Goal: Transaction & Acquisition: Purchase product/service

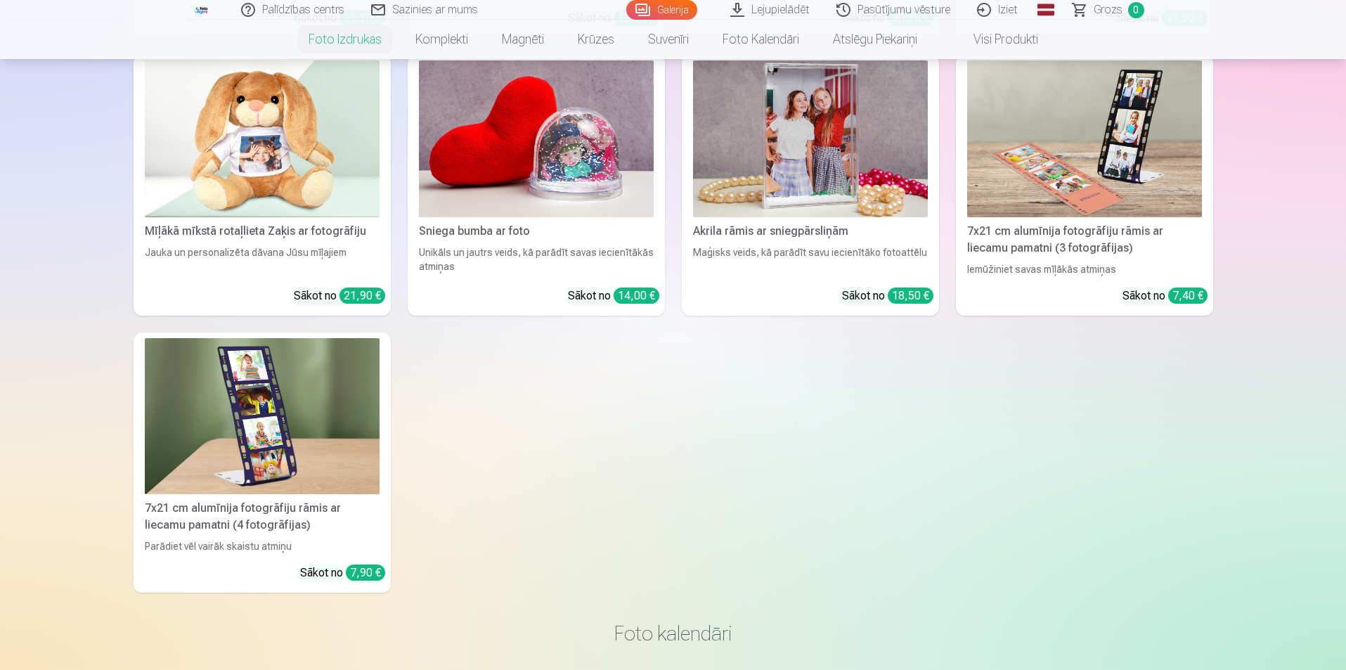
scroll to position [4200, 0]
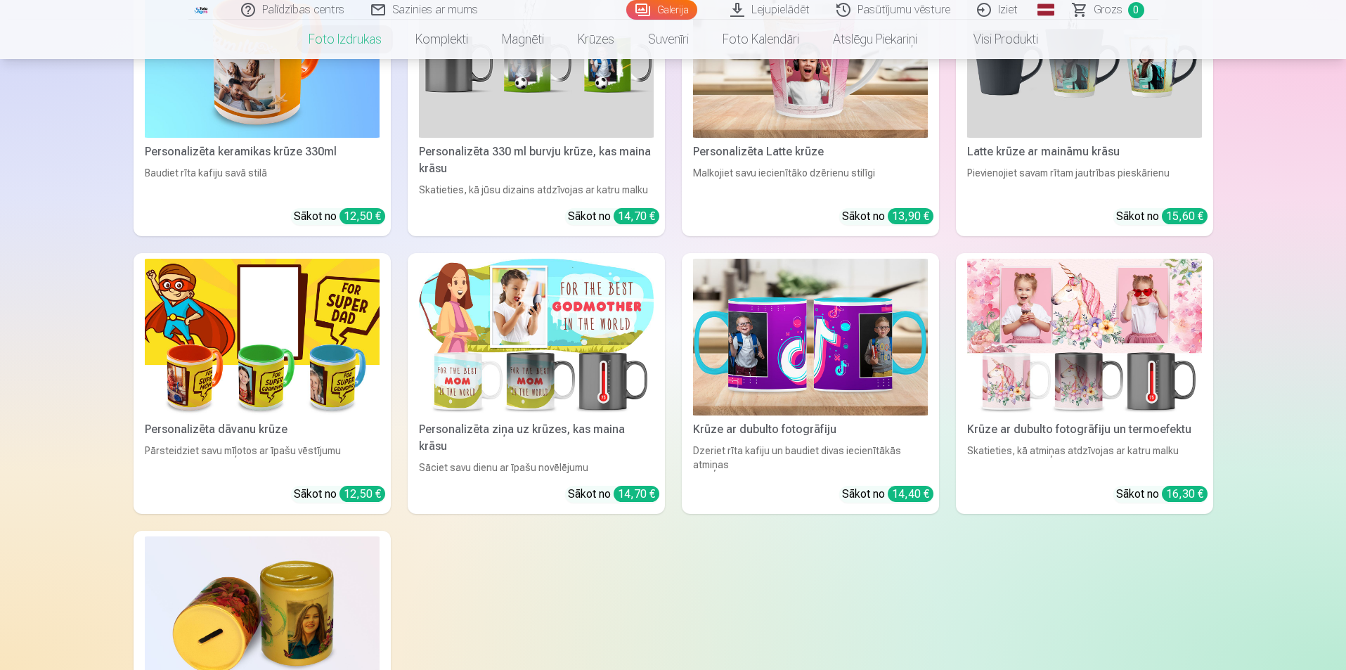
click at [181, 302] on div "Personalizēta keramikas krūze 330ml Baudiet rīta kafiju savā stilā Sākot no 12,…" at bounding box center [674, 374] width 1080 height 799
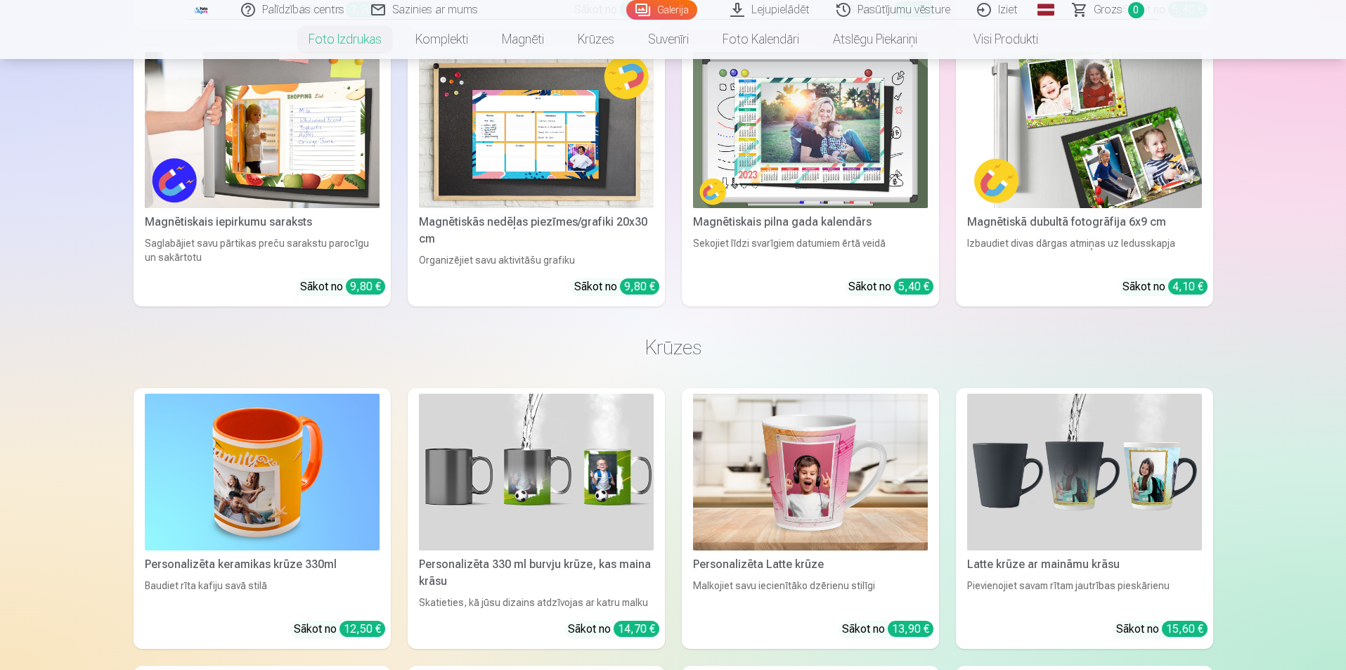
click at [181, 302] on div "Personalizēti foto magnēti Saglabājiet skaistākās atmiņas uz ledusskapja Sākot …" at bounding box center [674, 39] width 1080 height 535
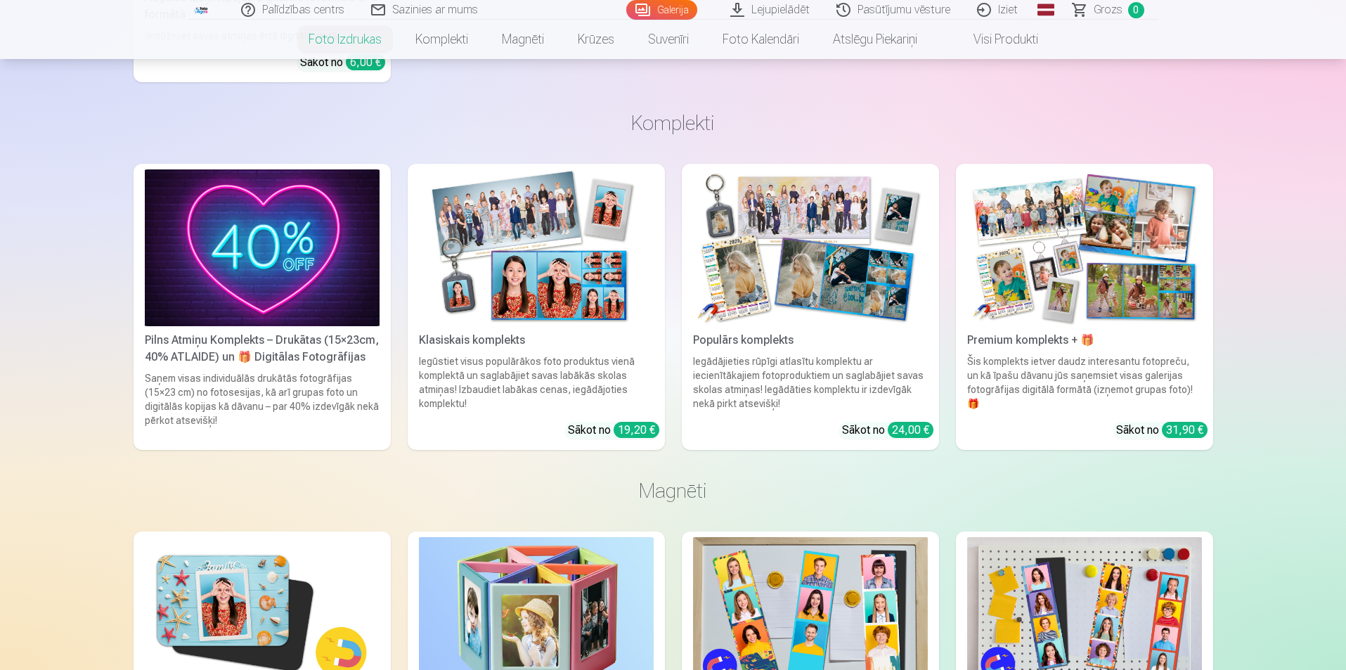
scroll to position [1599, 0]
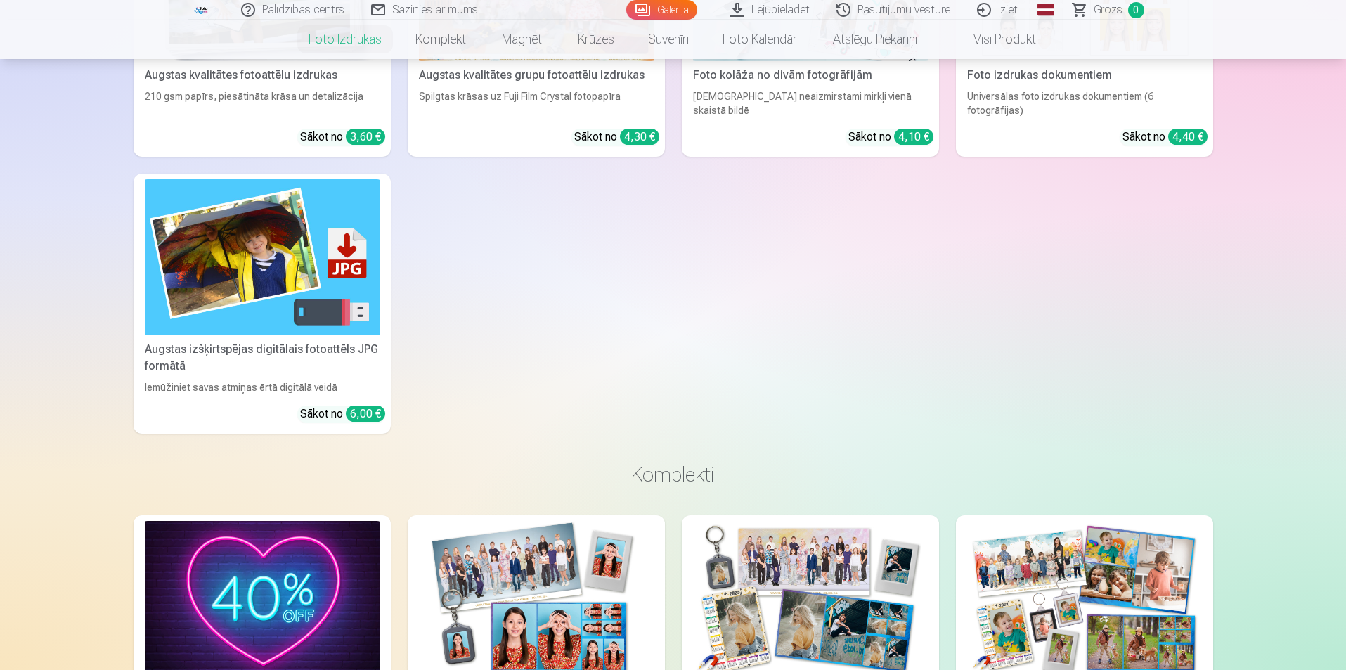
click at [181, 302] on div "Augstas kvalitātes fotoattēlu izdrukas 210 gsm papīrs, piesātināta krāsa un det…" at bounding box center [674, 166] width 1080 height 535
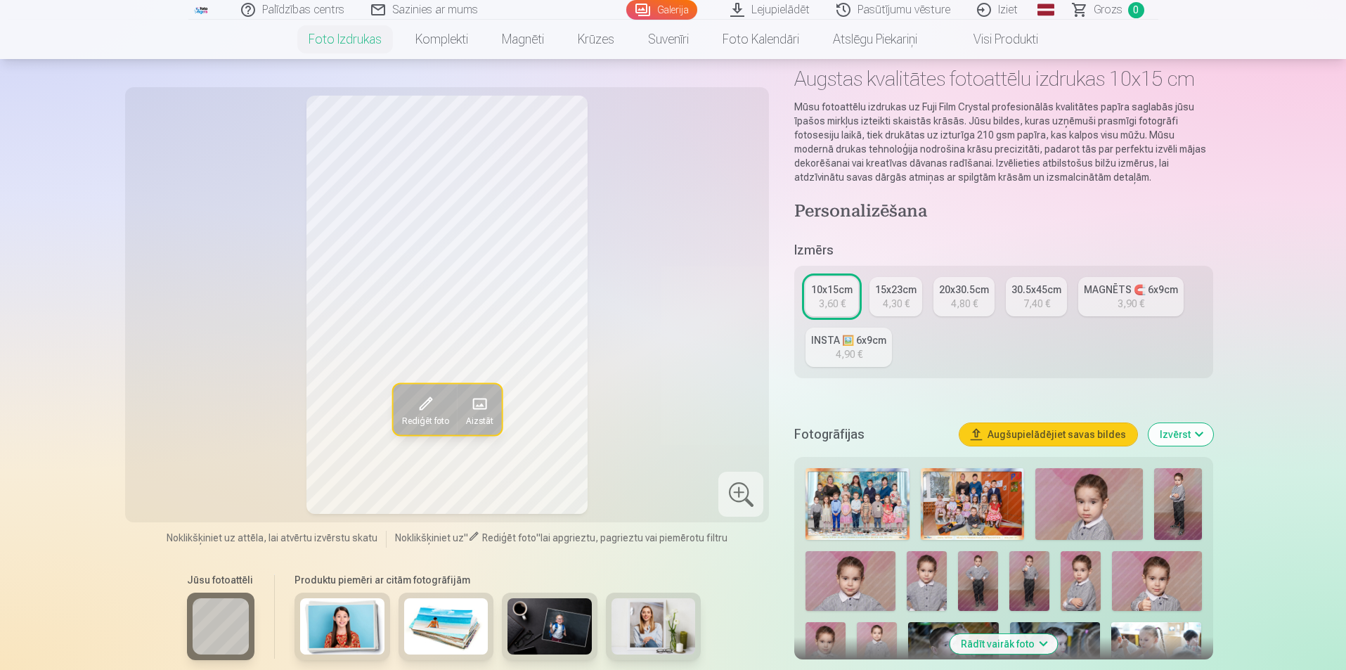
scroll to position [0, 0]
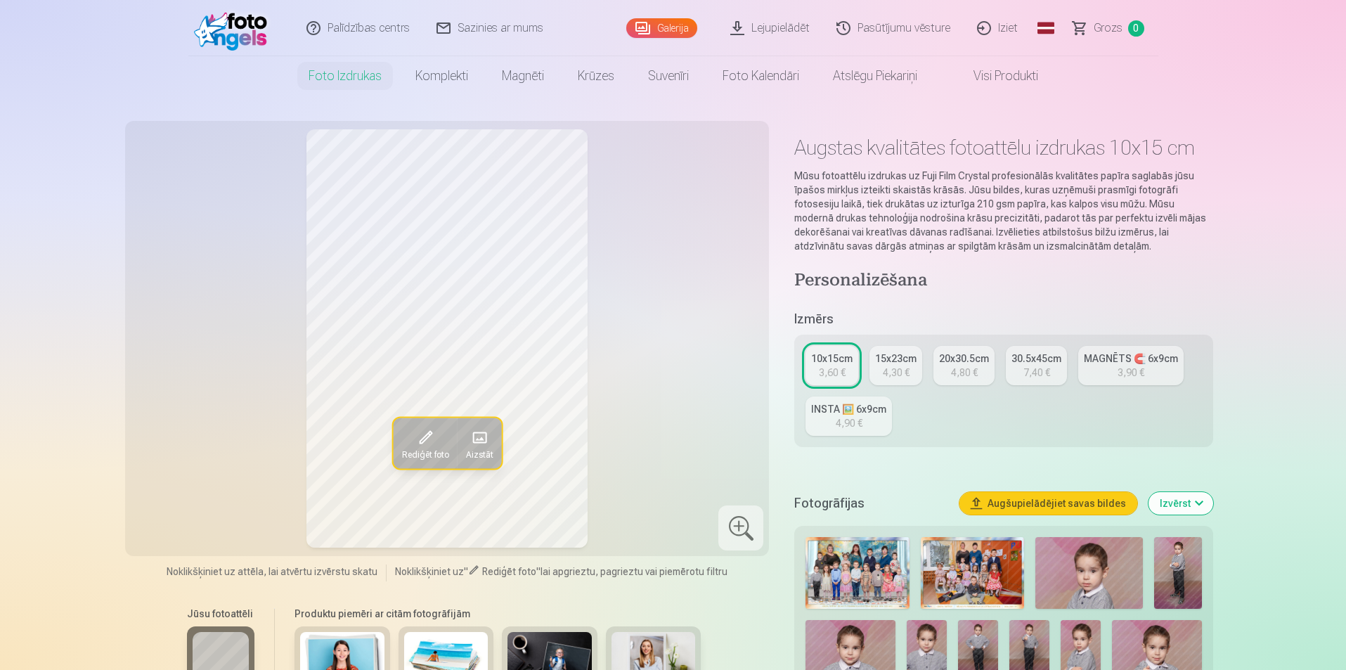
click at [209, 633] on div at bounding box center [220, 659] width 67 height 67
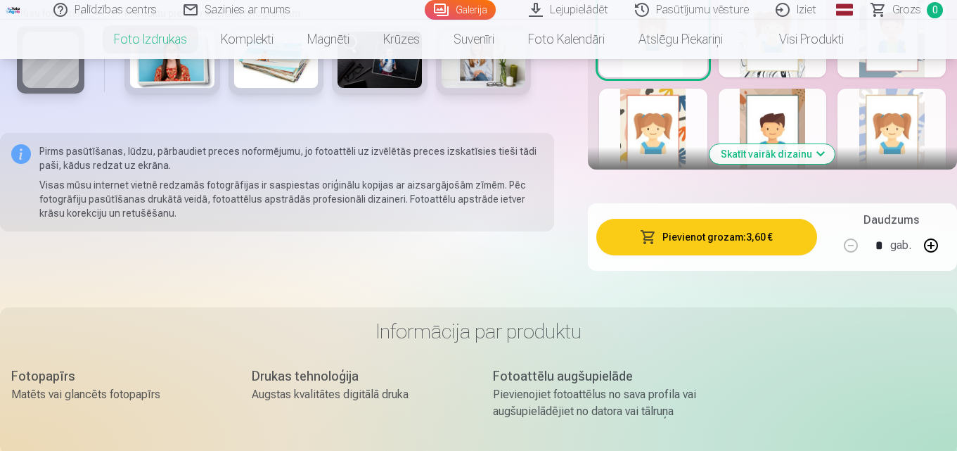
scroll to position [998, 0]
